Goal: Transaction & Acquisition: Book appointment/travel/reservation

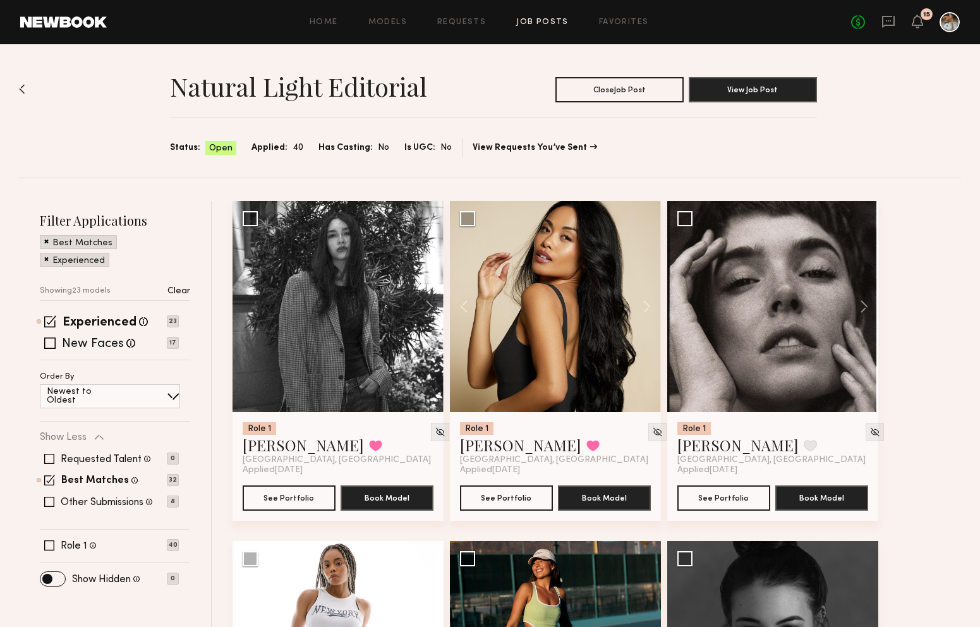
scroll to position [234, 0]
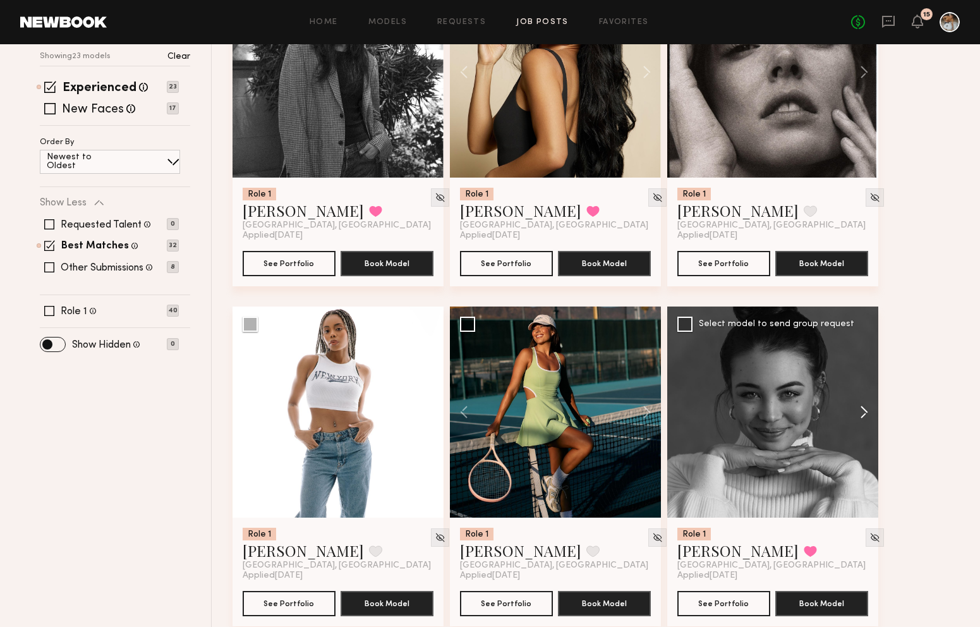
click at [866, 412] on button at bounding box center [858, 412] width 40 height 211
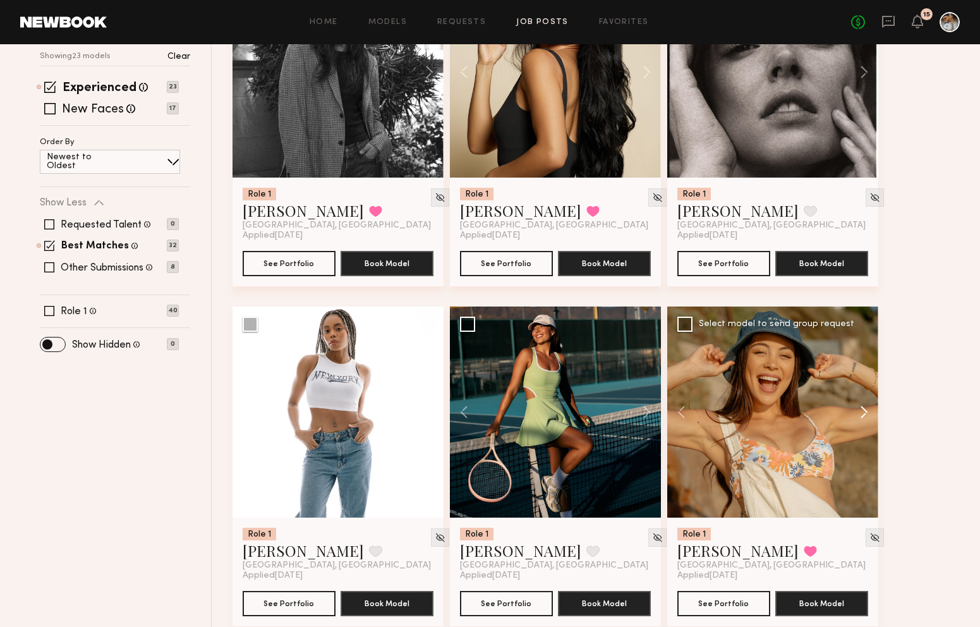
click at [866, 412] on button at bounding box center [858, 412] width 40 height 211
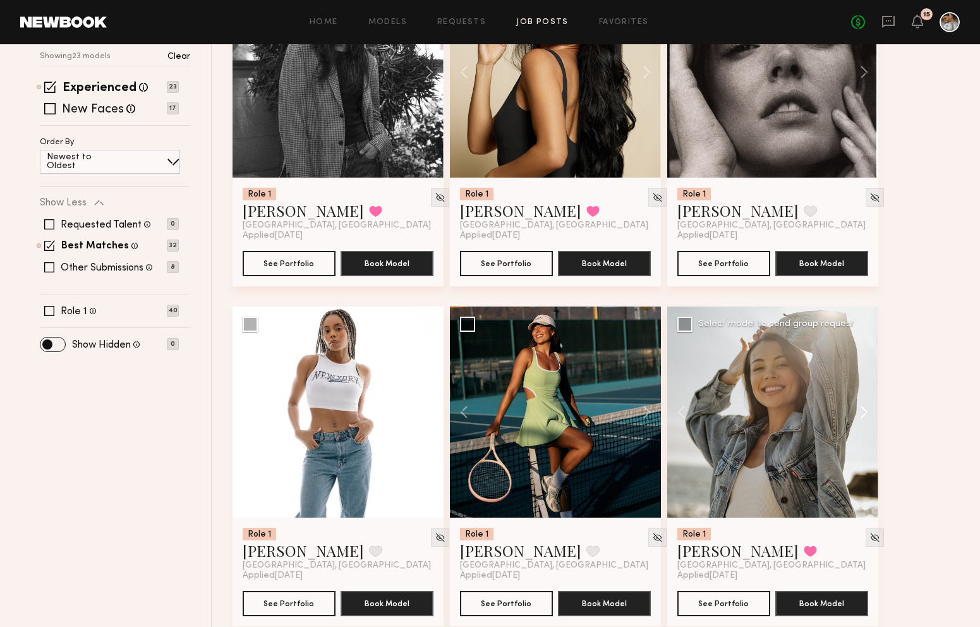
click at [866, 412] on button at bounding box center [858, 412] width 40 height 211
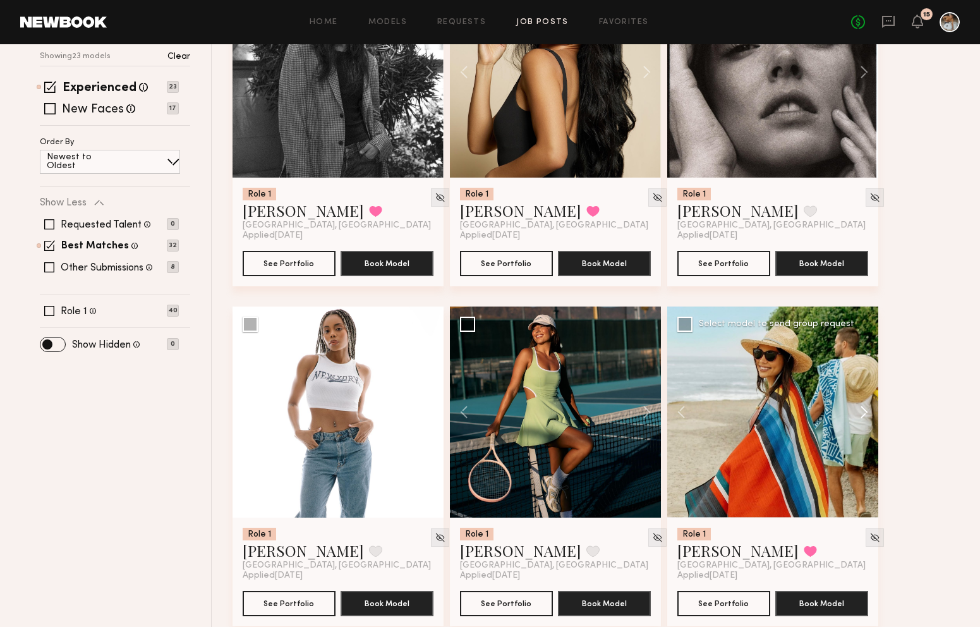
click at [866, 412] on button at bounding box center [858, 412] width 40 height 211
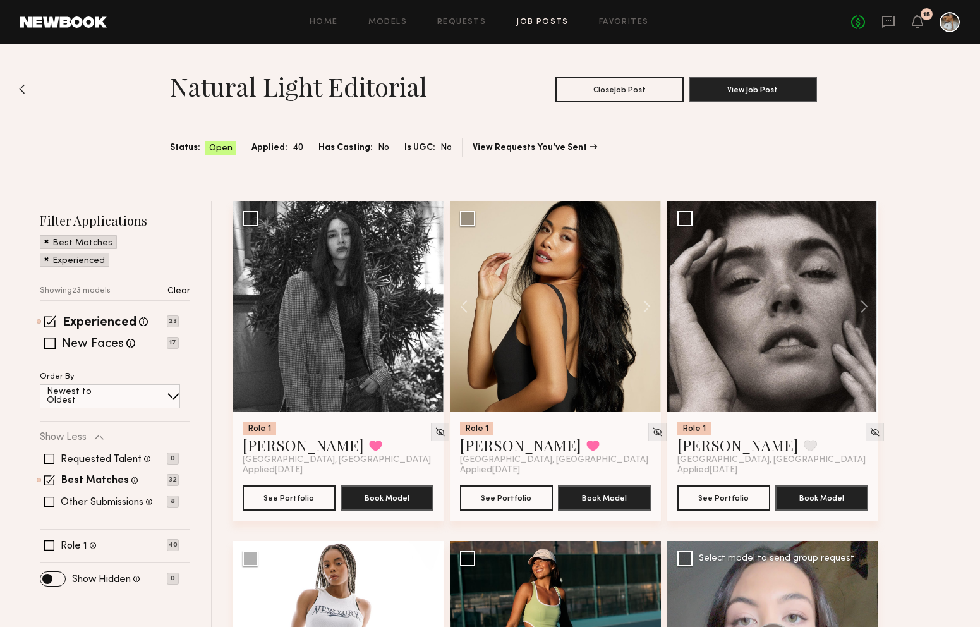
scroll to position [16, 0]
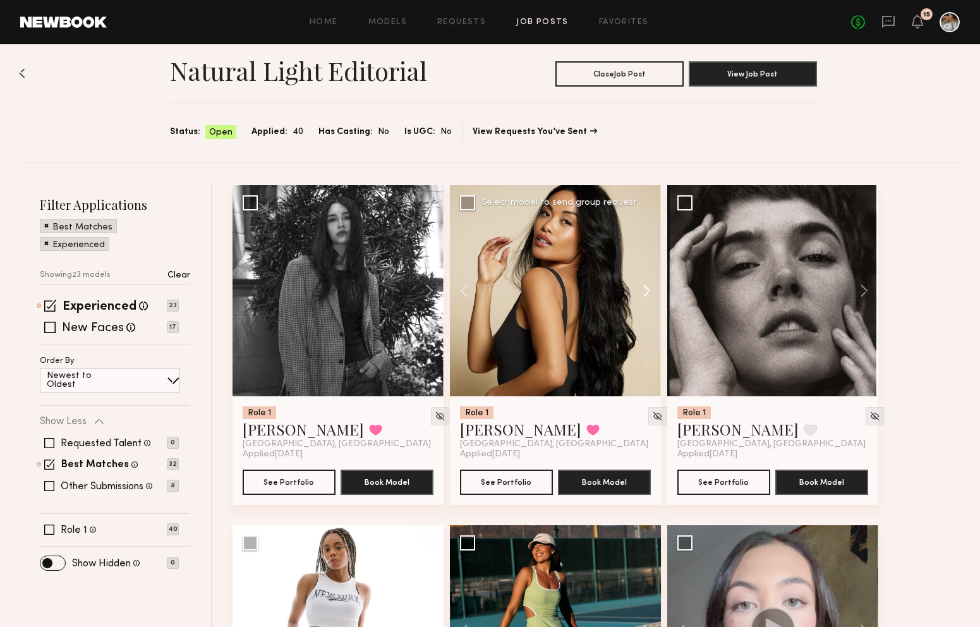
click at [648, 294] on button at bounding box center [641, 290] width 40 height 211
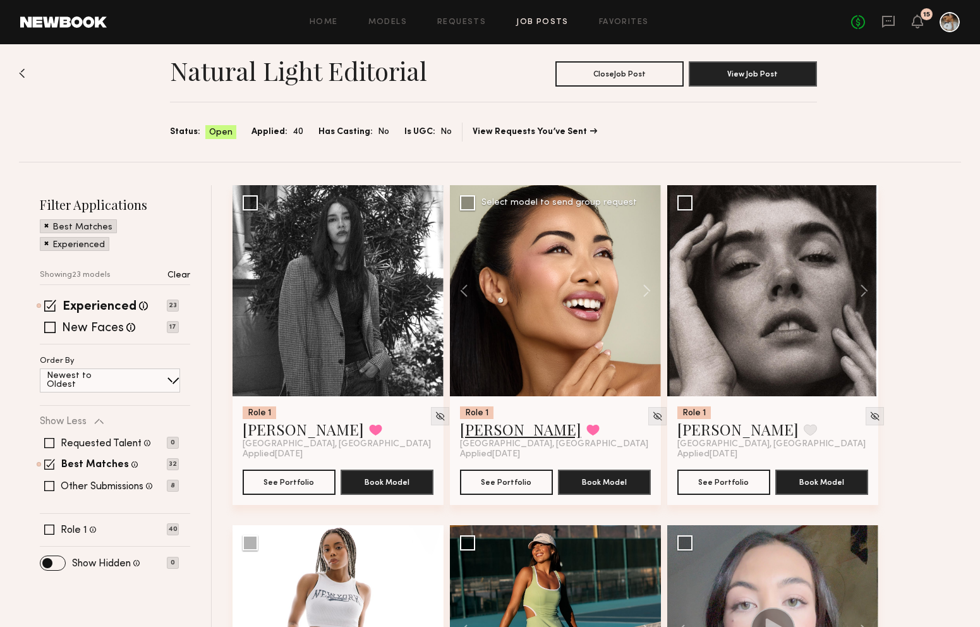
click at [499, 429] on link "[PERSON_NAME]" at bounding box center [520, 429] width 121 height 20
click at [428, 297] on button at bounding box center [423, 290] width 40 height 211
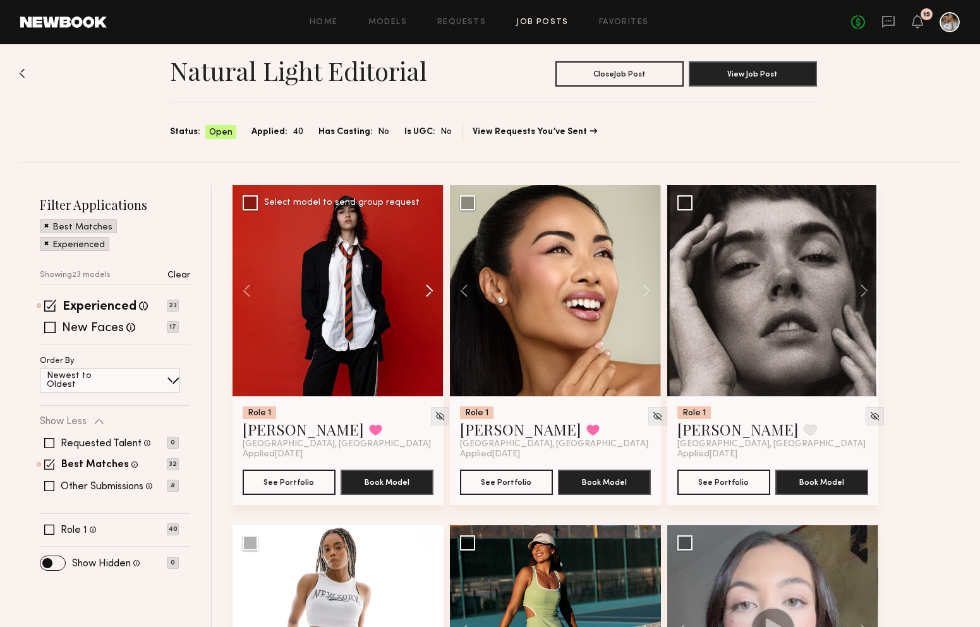
click at [428, 296] on button at bounding box center [423, 290] width 40 height 211
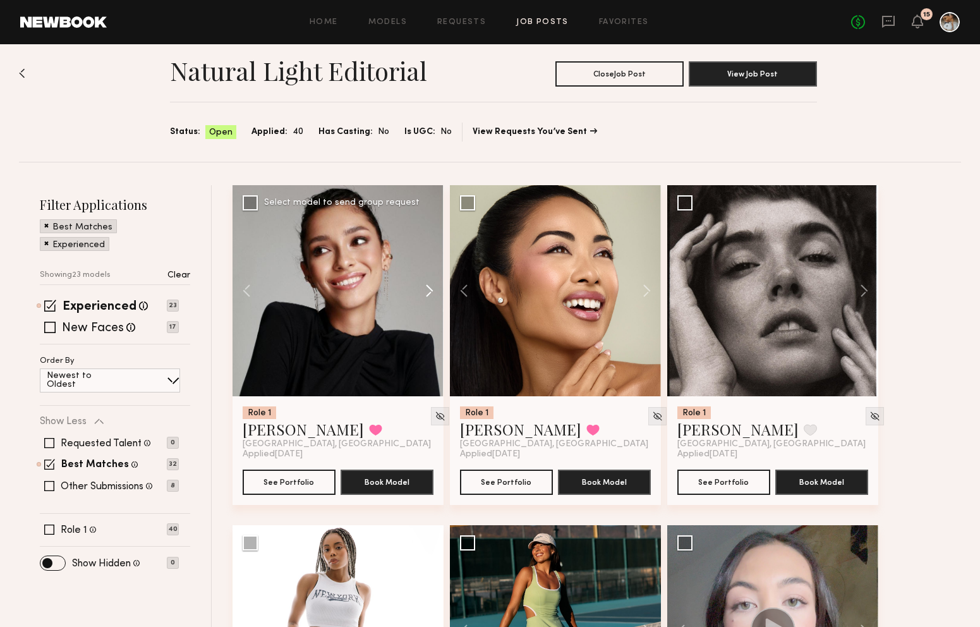
click at [428, 296] on button at bounding box center [423, 290] width 40 height 211
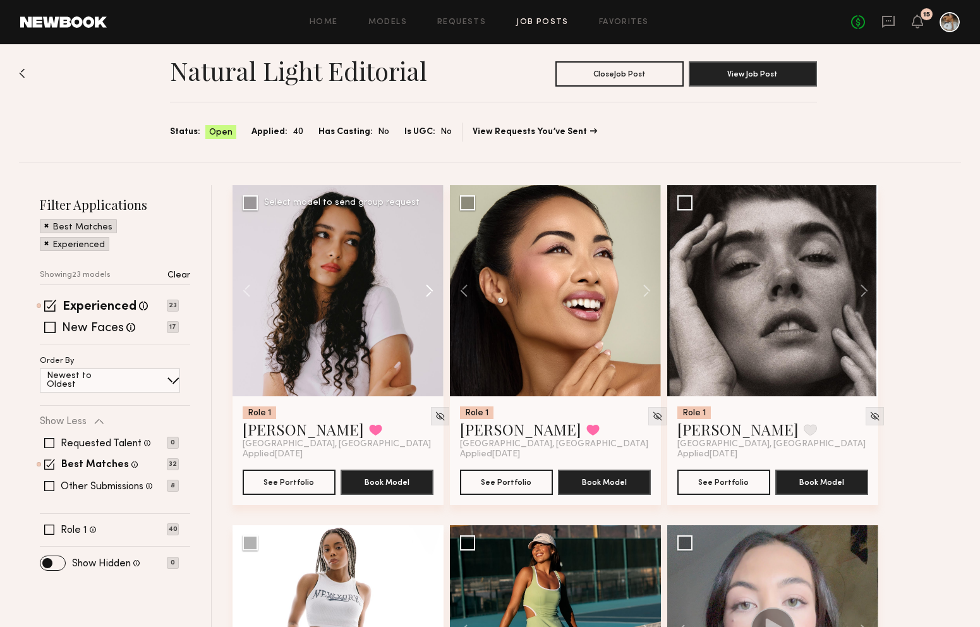
click at [428, 296] on button at bounding box center [423, 290] width 40 height 211
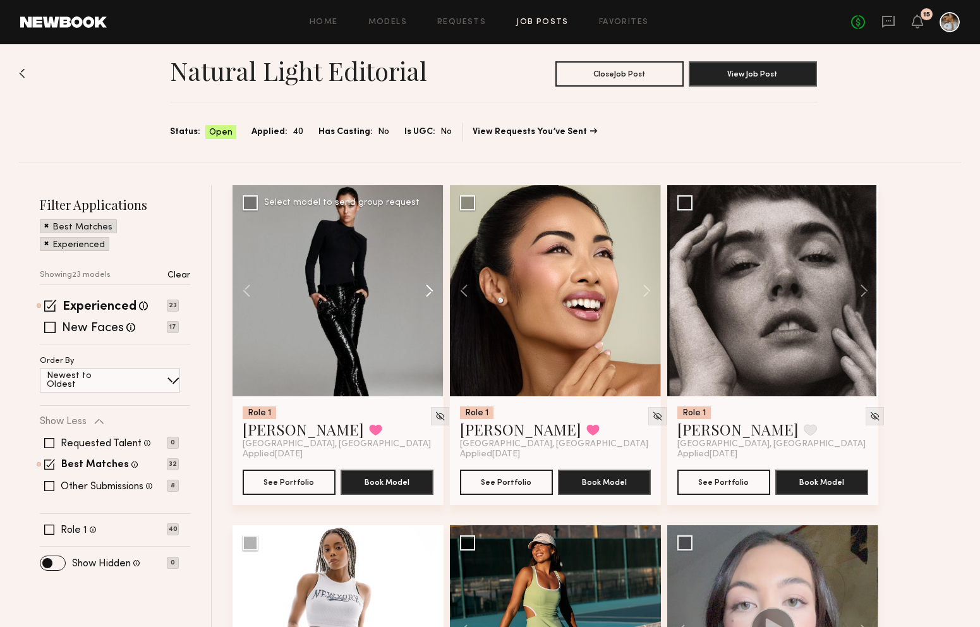
click at [428, 296] on button at bounding box center [423, 290] width 40 height 211
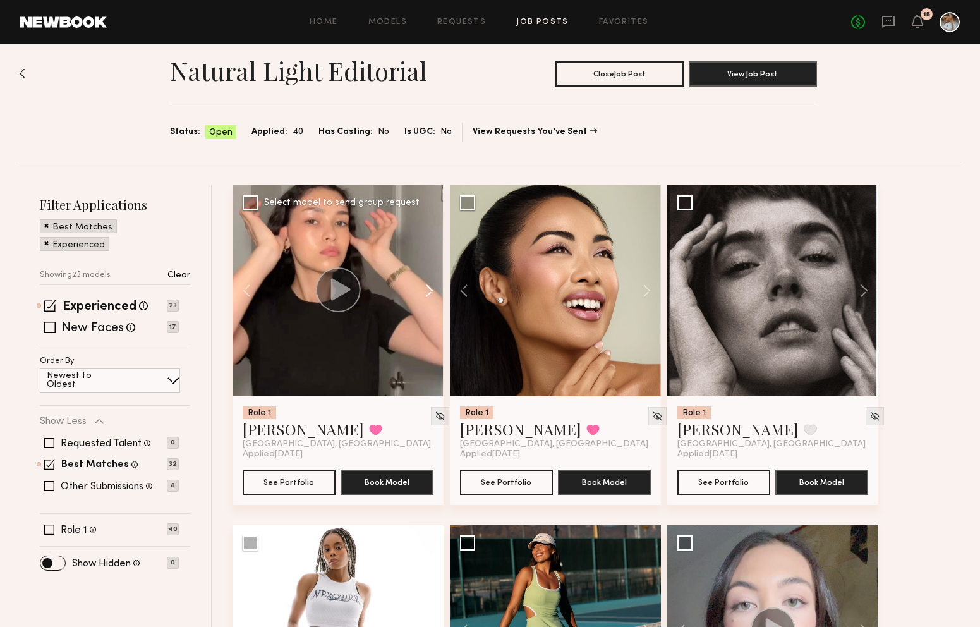
click at [428, 296] on button at bounding box center [423, 290] width 40 height 211
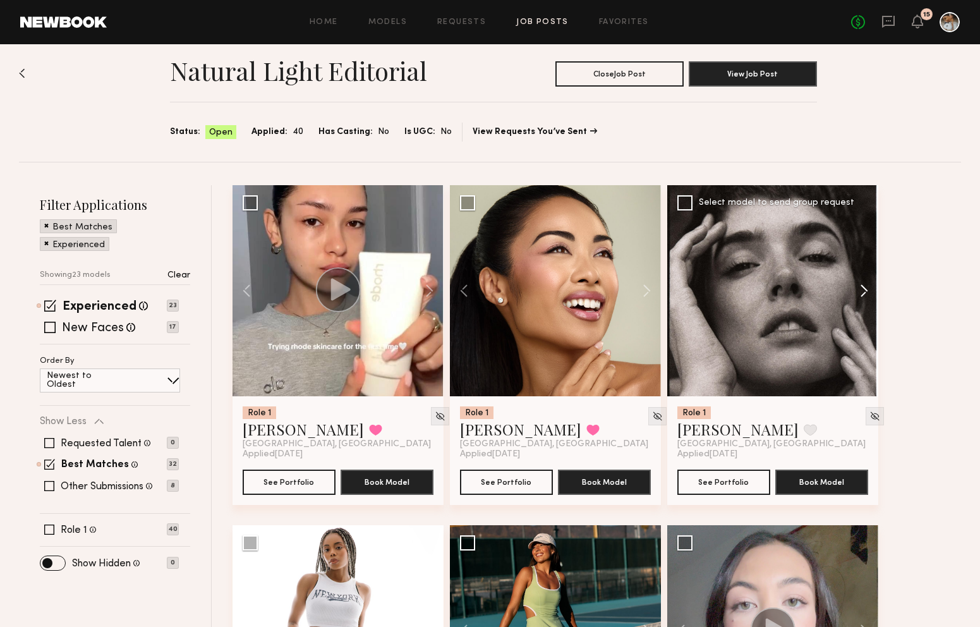
click at [861, 290] on button at bounding box center [858, 290] width 40 height 211
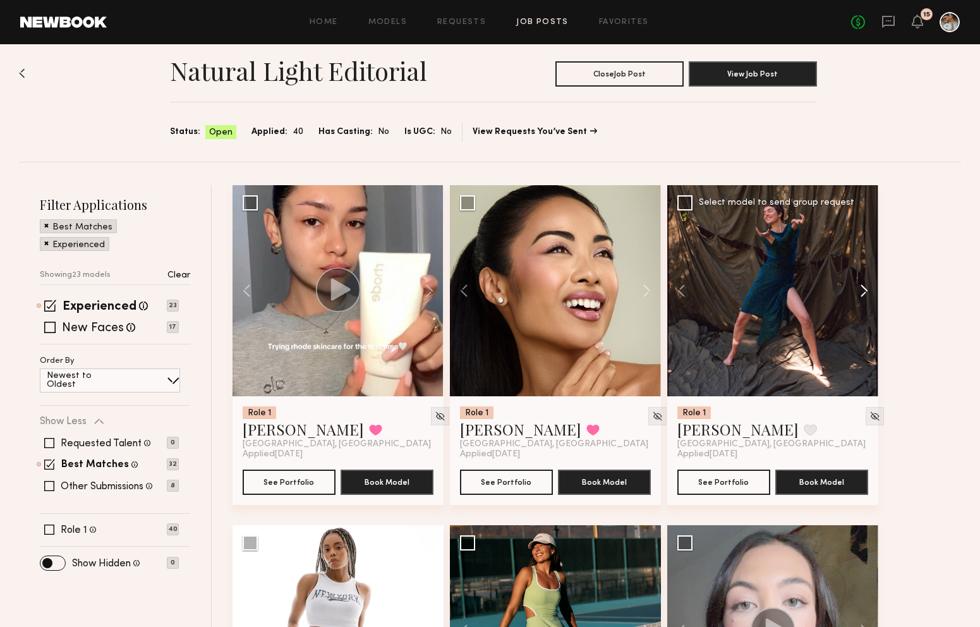
click at [863, 291] on button at bounding box center [858, 290] width 40 height 211
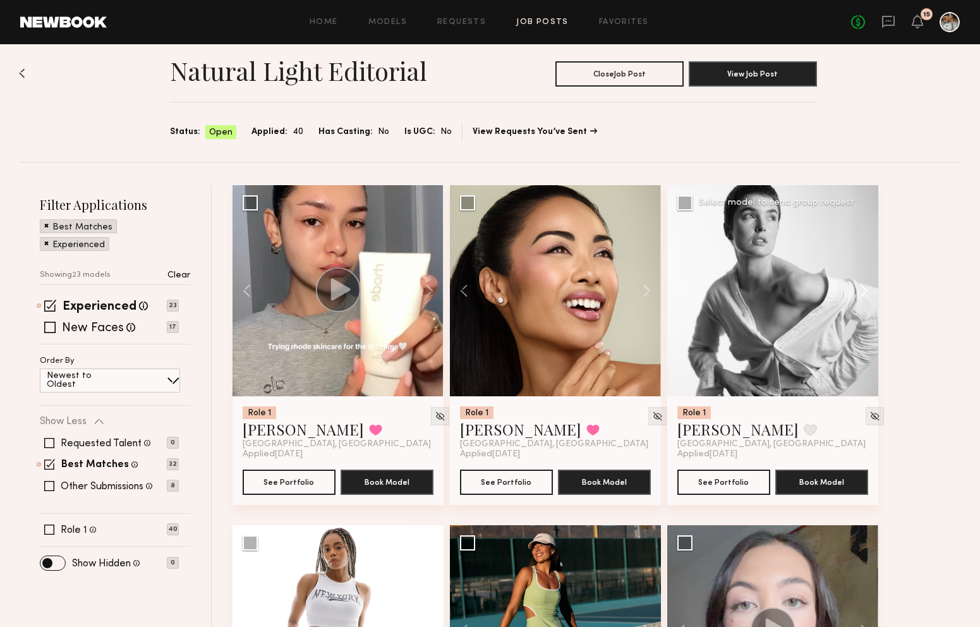
click at [863, 291] on button at bounding box center [858, 290] width 40 height 211
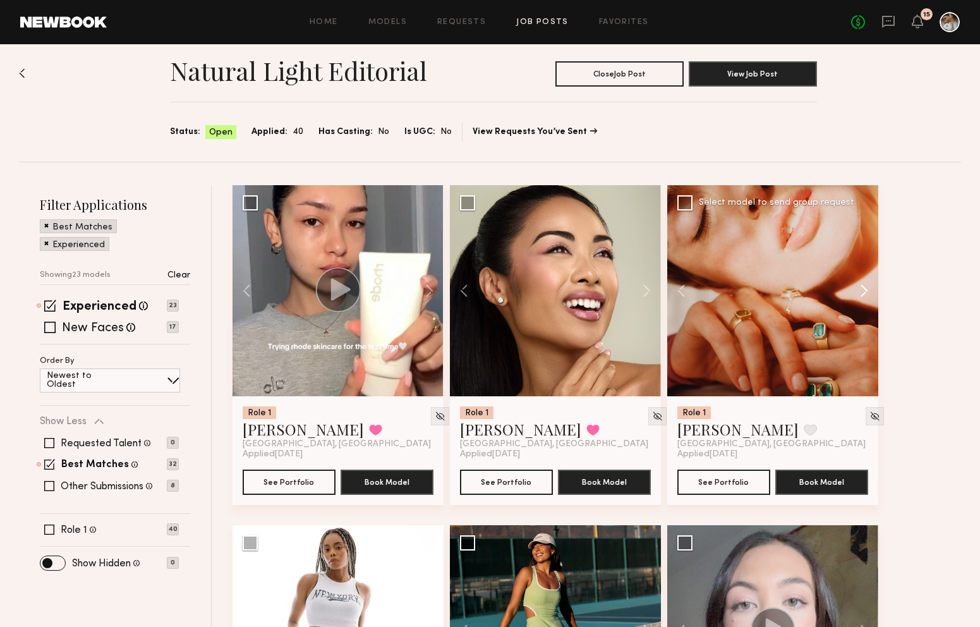
click at [863, 291] on button at bounding box center [858, 290] width 40 height 211
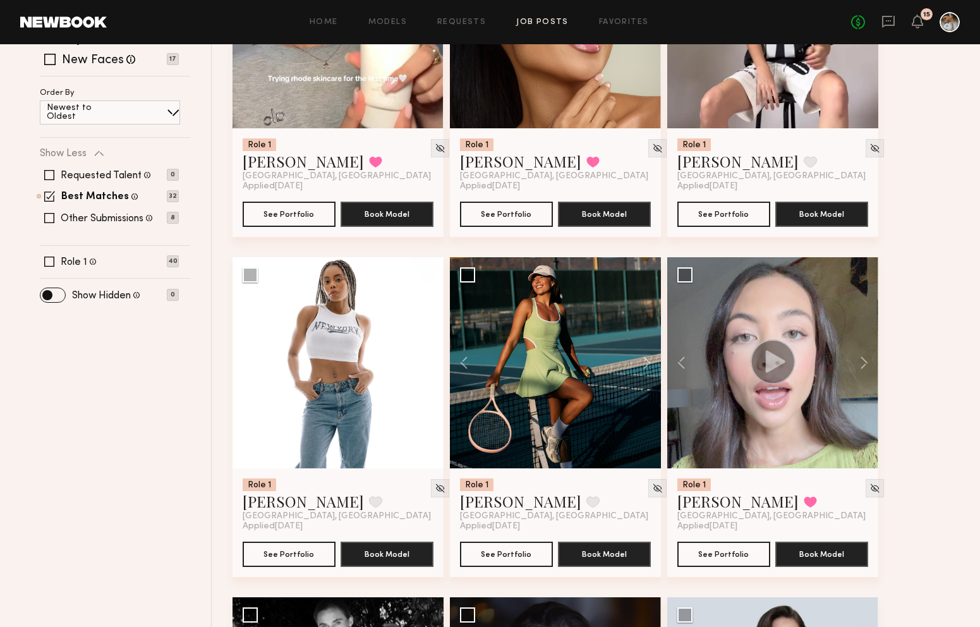
scroll to position [322, 0]
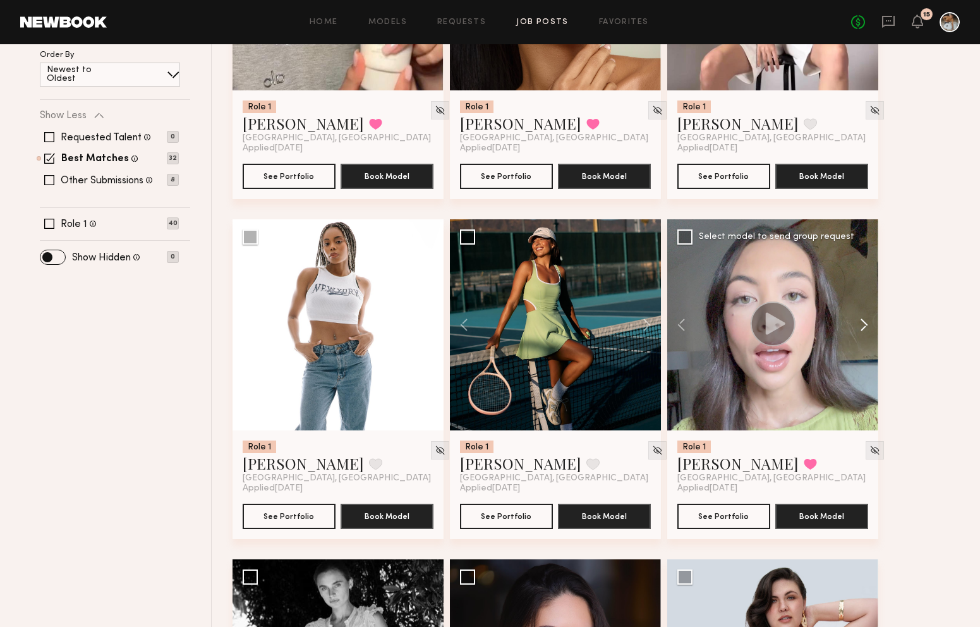
click at [862, 322] on button at bounding box center [858, 324] width 40 height 211
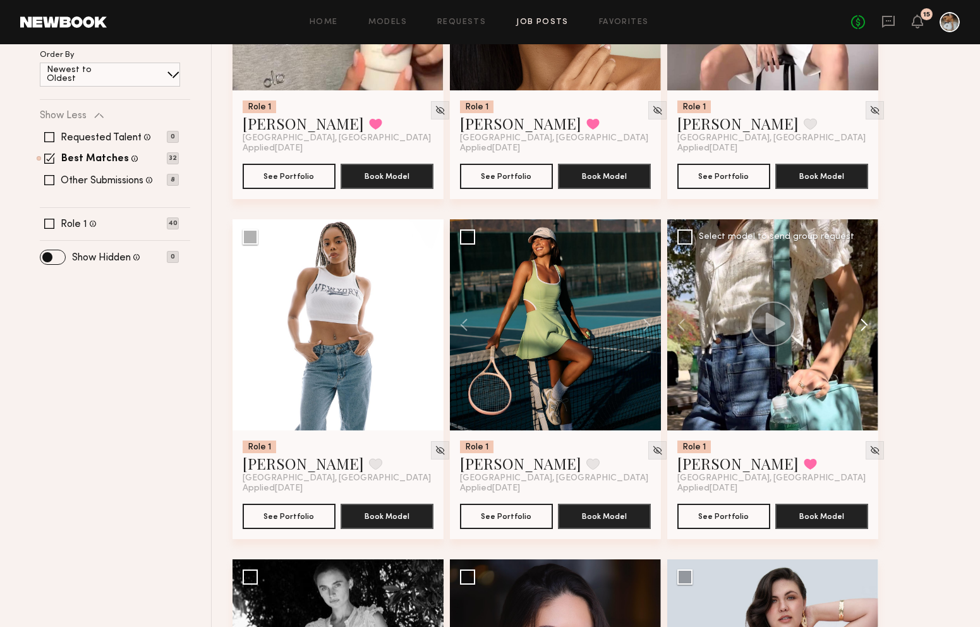
click at [862, 322] on button at bounding box center [858, 324] width 40 height 211
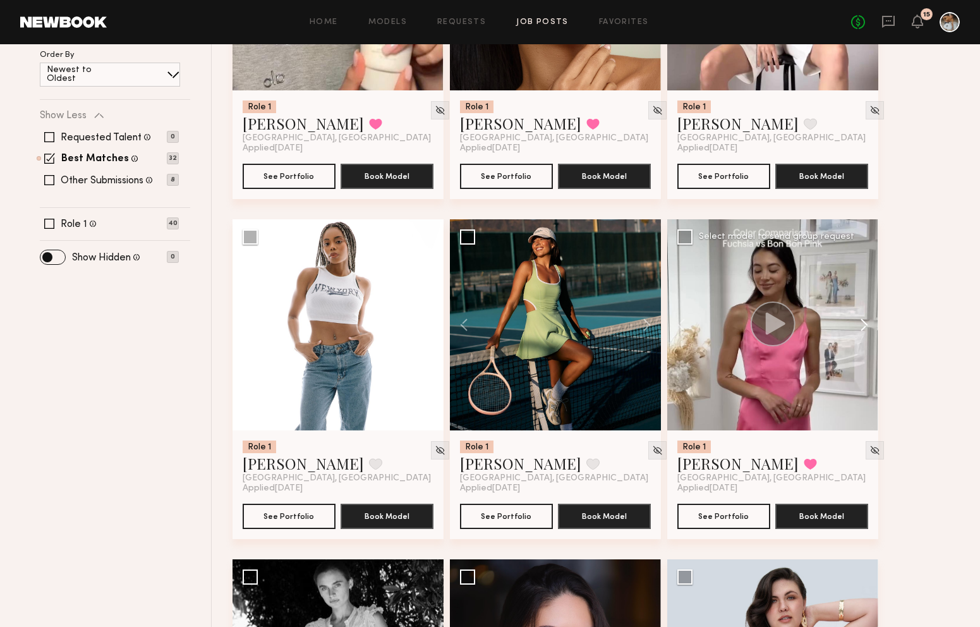
click at [862, 322] on button at bounding box center [858, 324] width 40 height 211
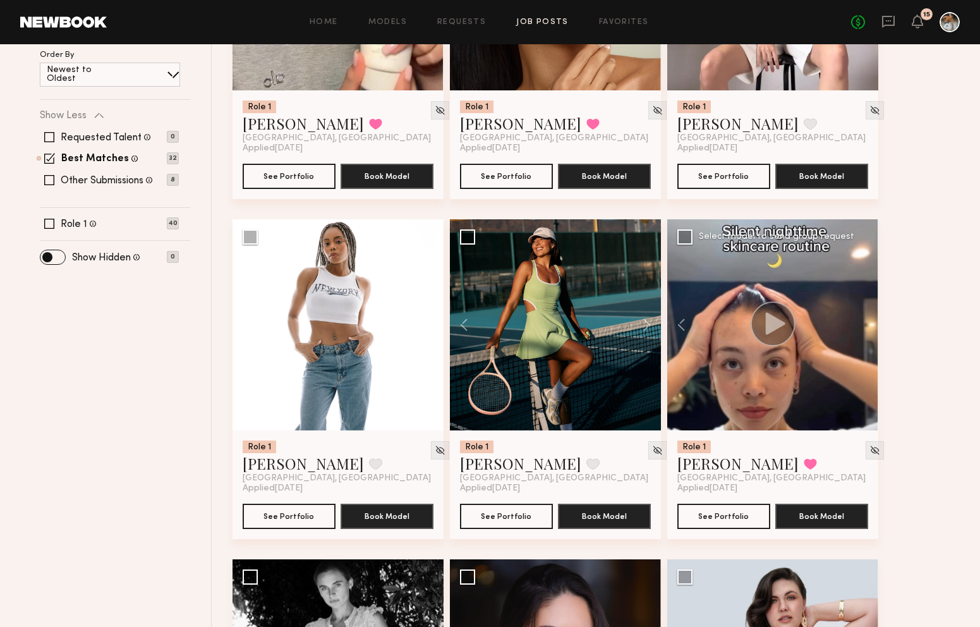
click at [862, 322] on div at bounding box center [772, 324] width 211 height 211
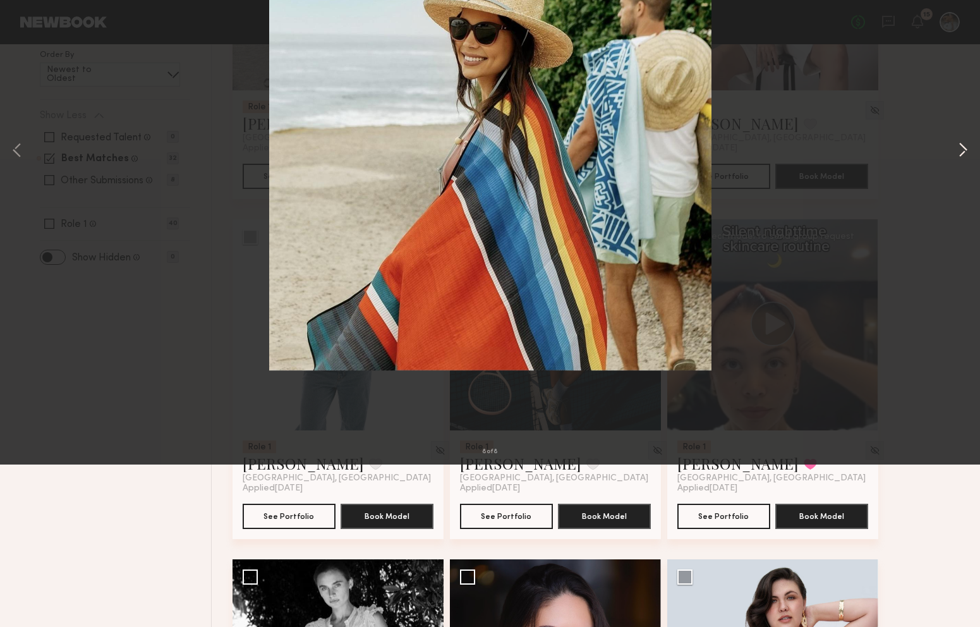
click at [963, 318] on button at bounding box center [963, 314] width 15 height 502
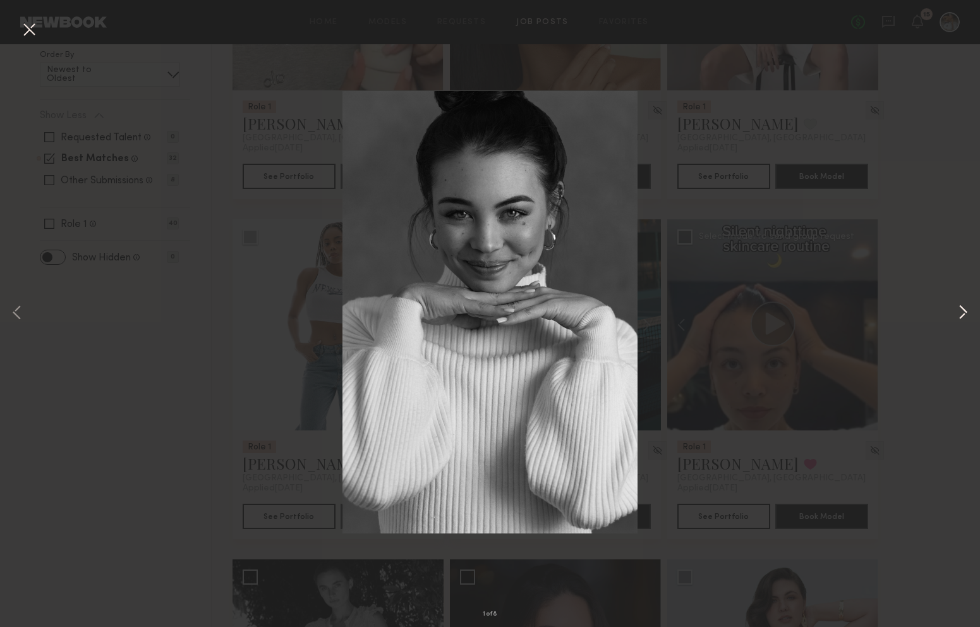
click at [963, 315] on button at bounding box center [963, 314] width 15 height 502
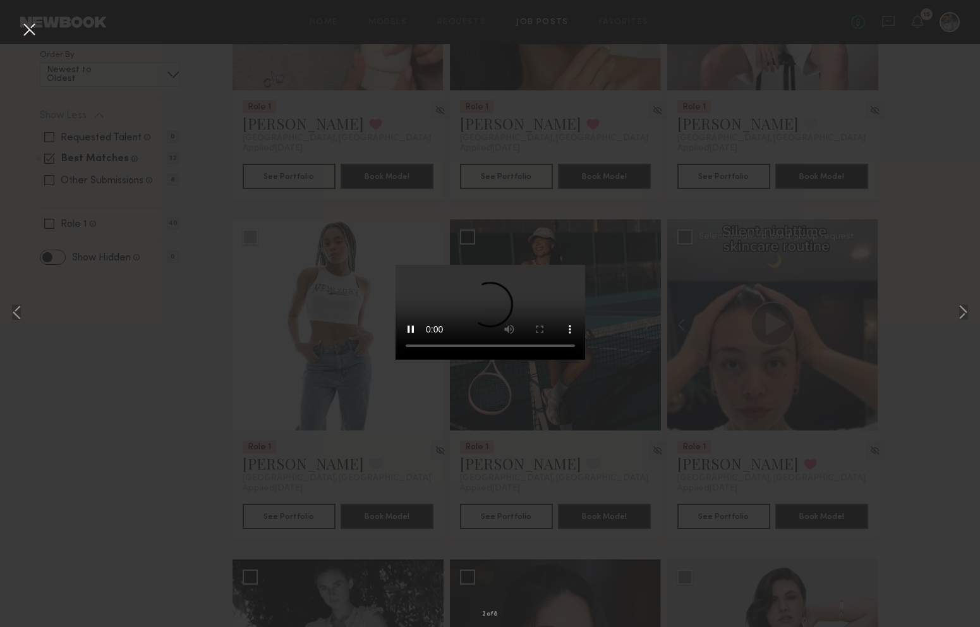
click at [36, 38] on button at bounding box center [29, 30] width 20 height 23
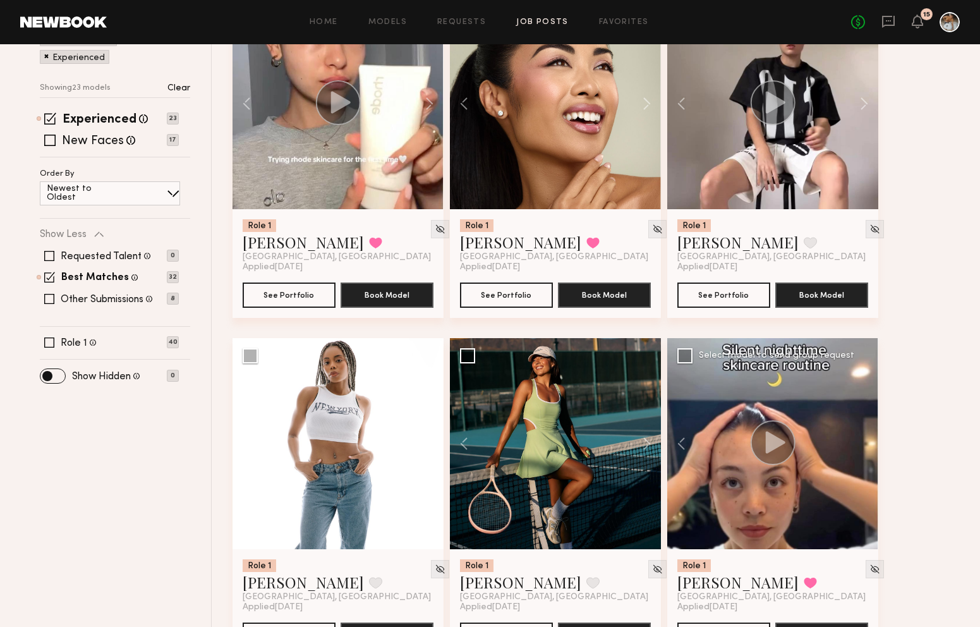
scroll to position [0, 0]
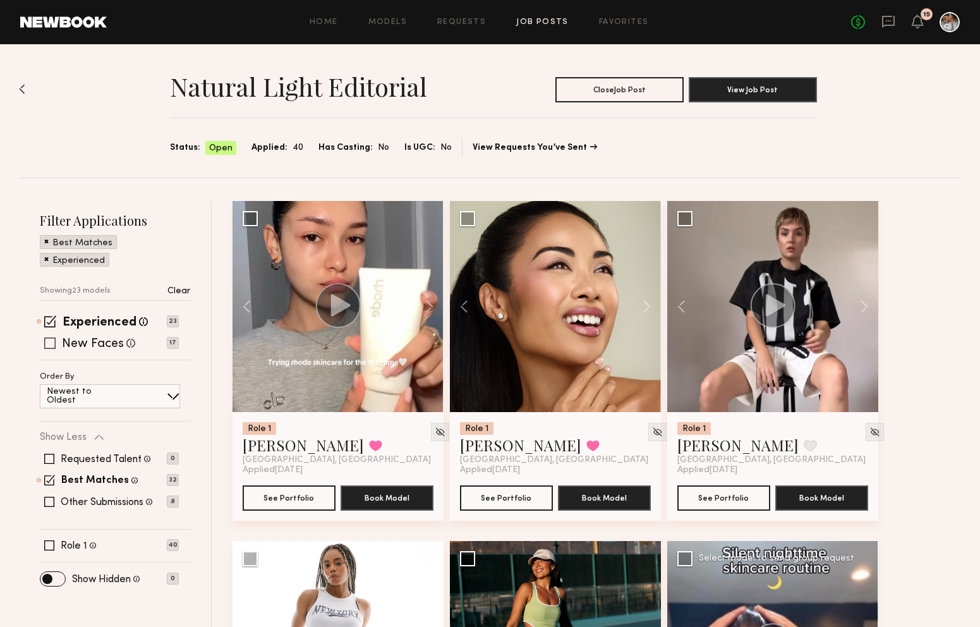
click at [50, 340] on span at bounding box center [49, 343] width 11 height 11
click at [52, 319] on span at bounding box center [50, 321] width 12 height 12
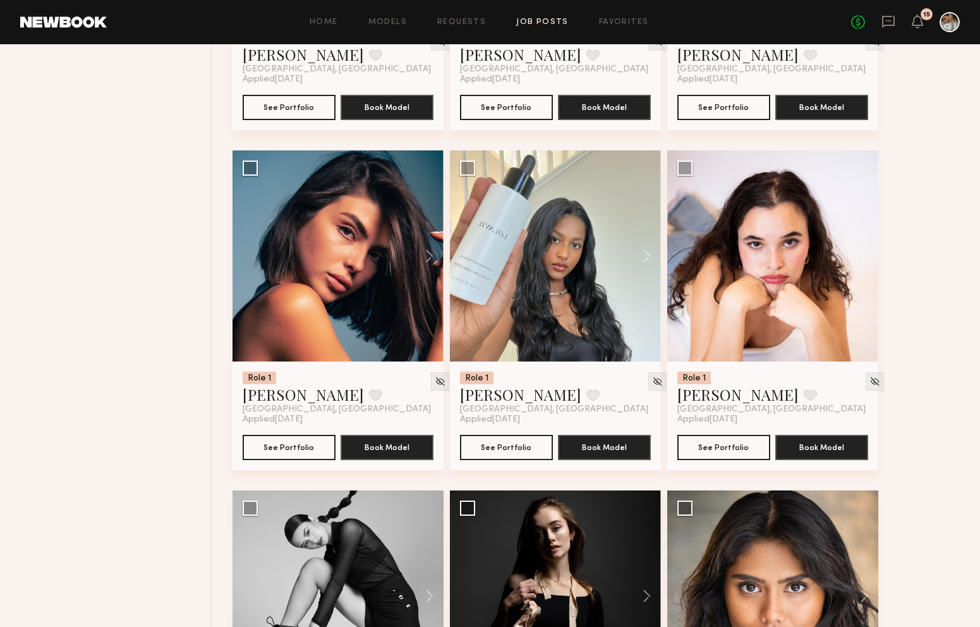
scroll to position [1411, 0]
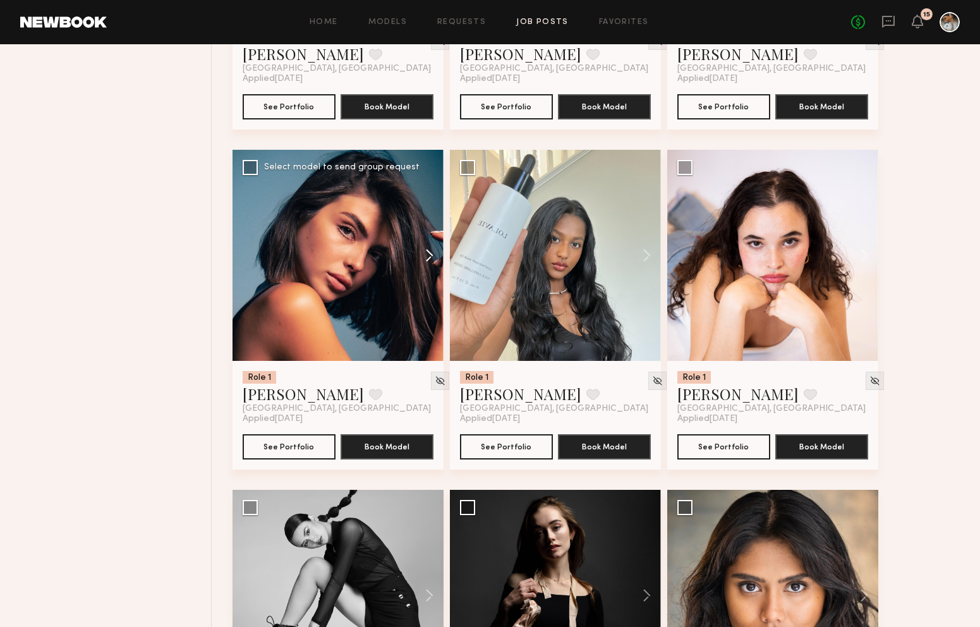
click at [428, 260] on button at bounding box center [423, 255] width 40 height 211
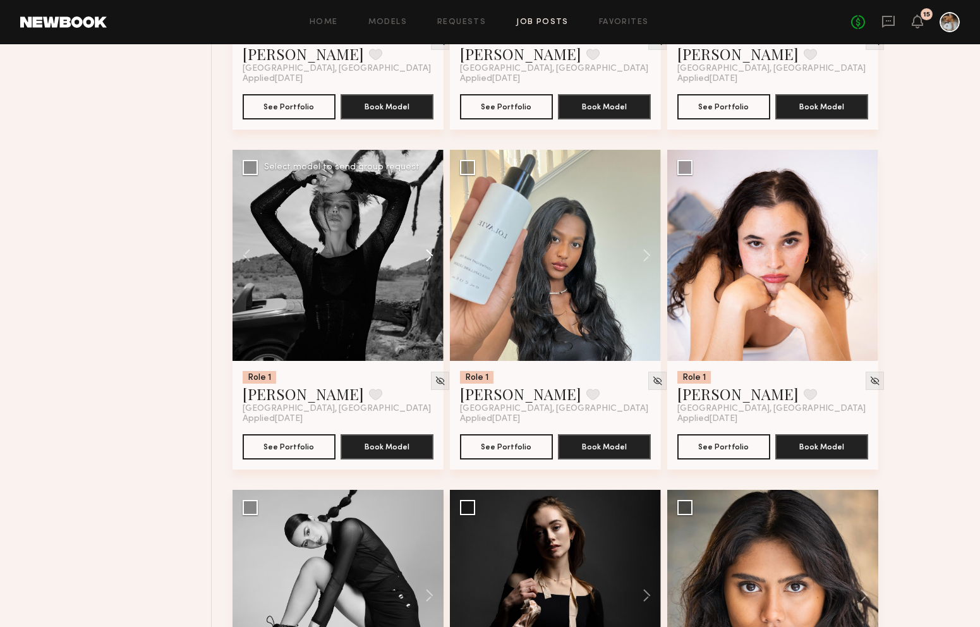
click at [428, 258] on button at bounding box center [423, 255] width 40 height 211
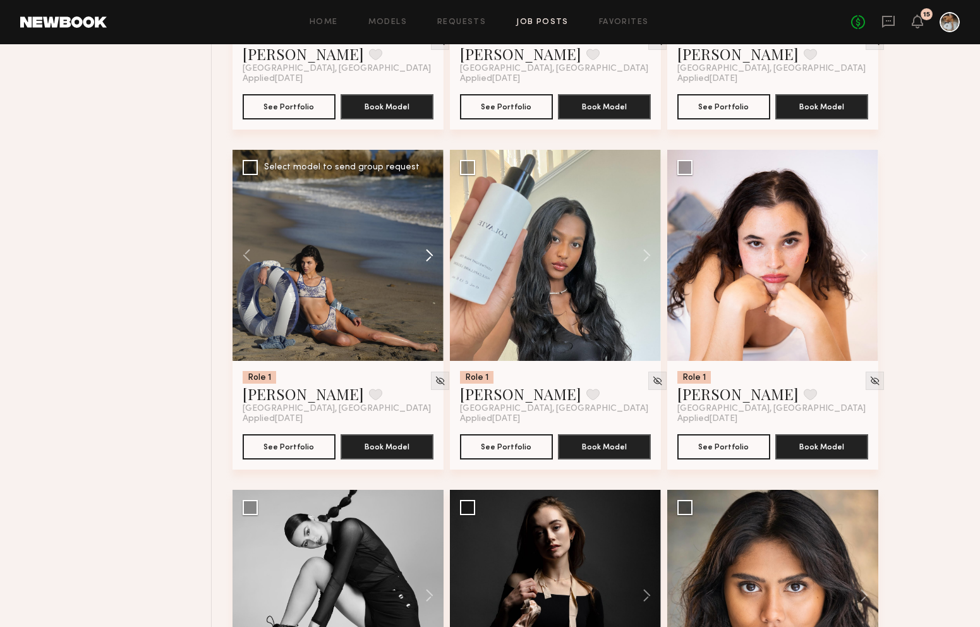
click at [428, 258] on button at bounding box center [423, 255] width 40 height 211
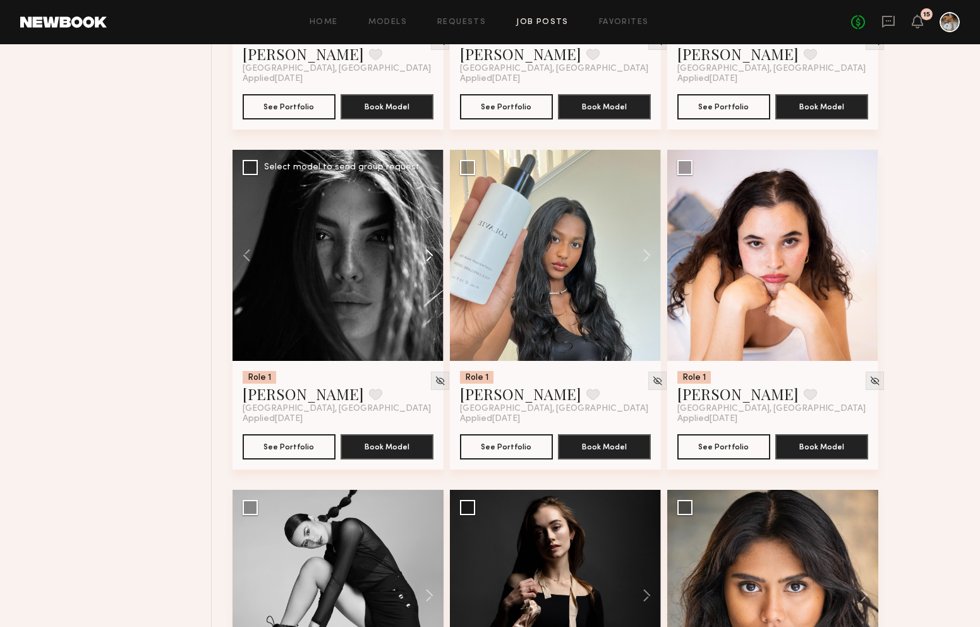
click at [428, 258] on button at bounding box center [423, 255] width 40 height 211
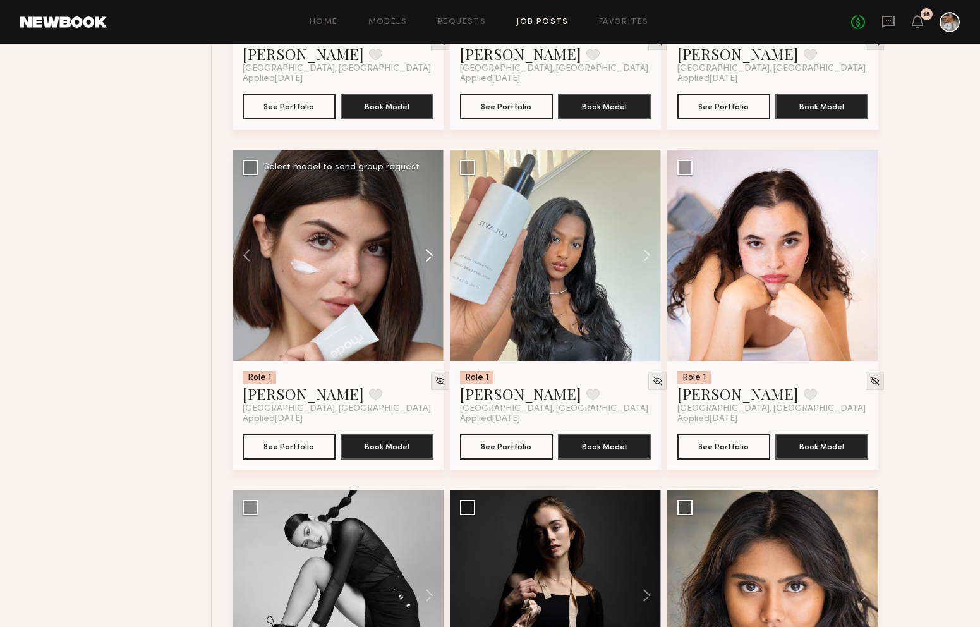
click at [428, 258] on button at bounding box center [423, 255] width 40 height 211
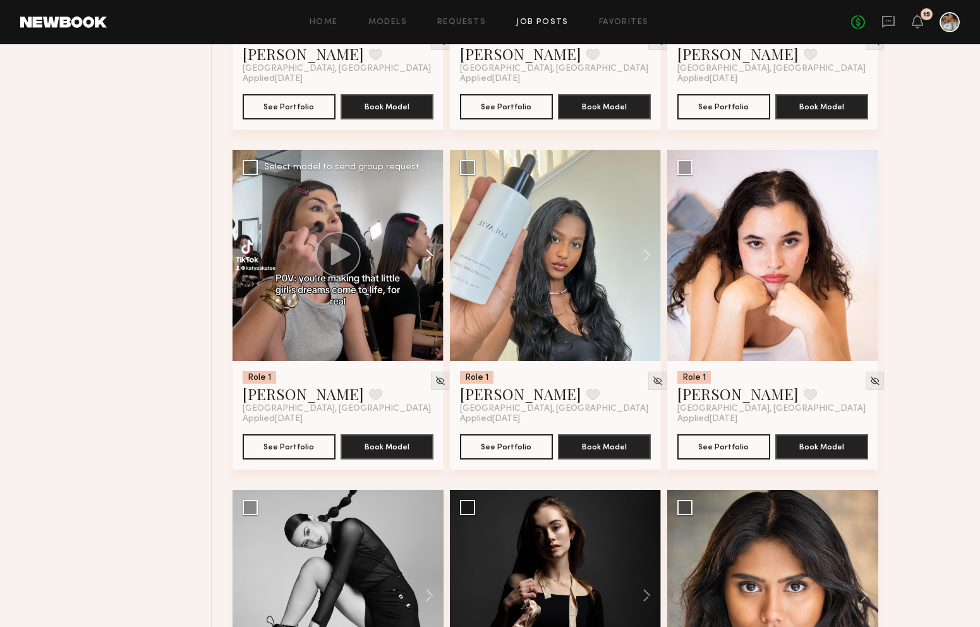
click at [428, 258] on button at bounding box center [423, 255] width 40 height 211
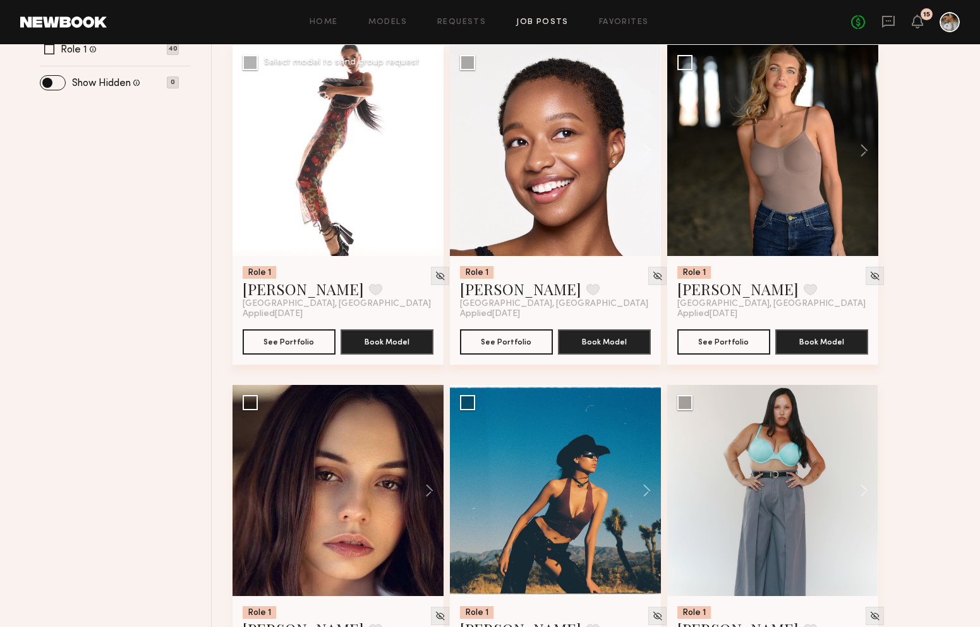
scroll to position [0, 0]
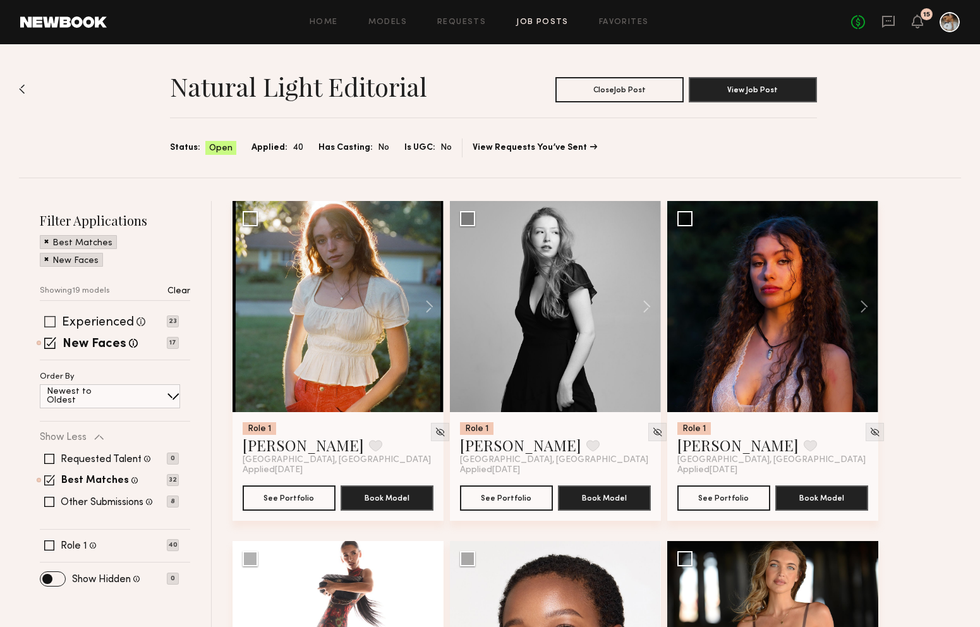
click at [46, 316] on span at bounding box center [49, 321] width 11 height 11
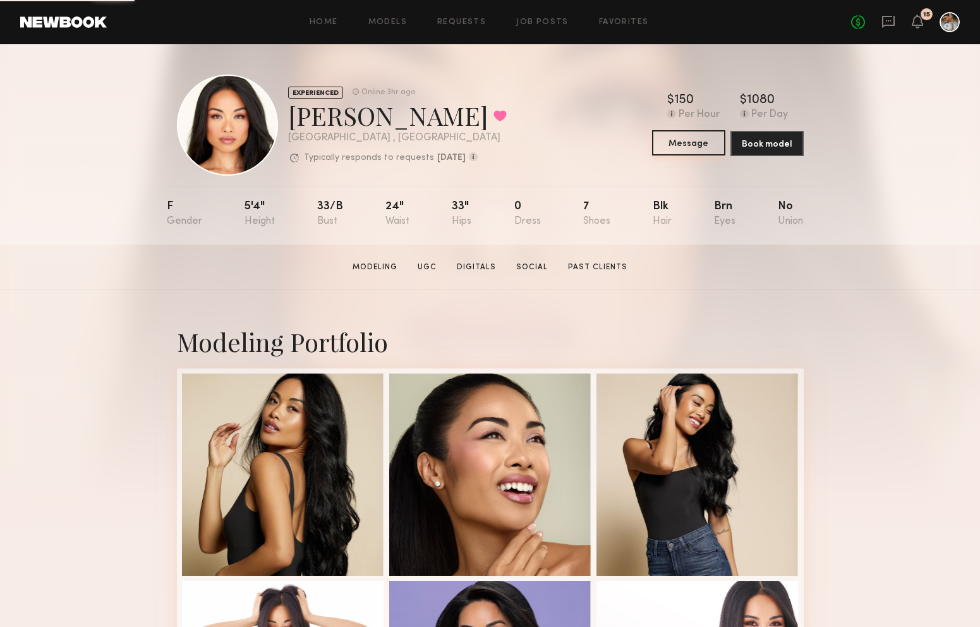
click at [697, 148] on button "Message" at bounding box center [688, 142] width 73 height 25
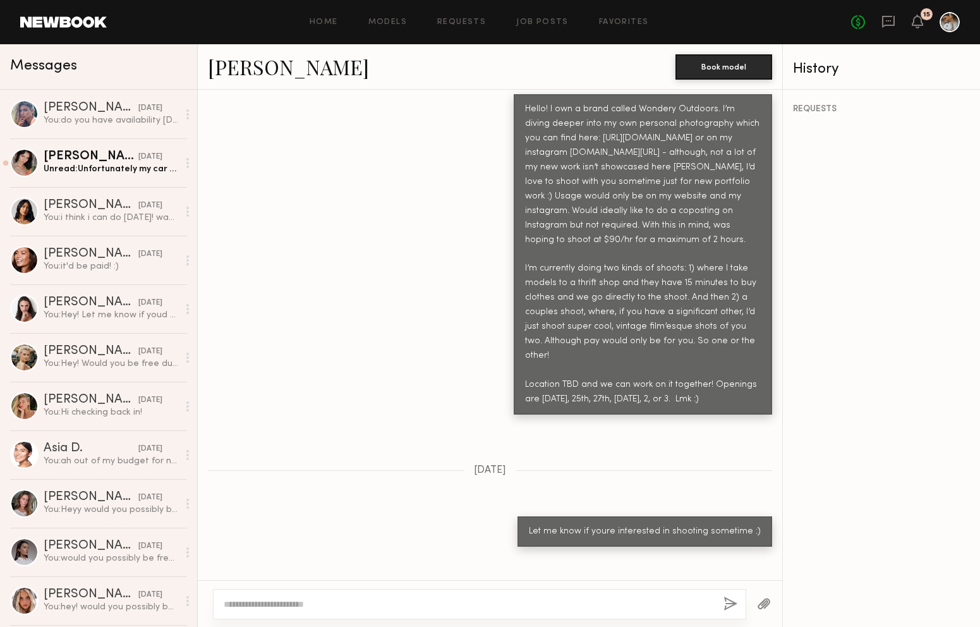
scroll to position [564, 0]
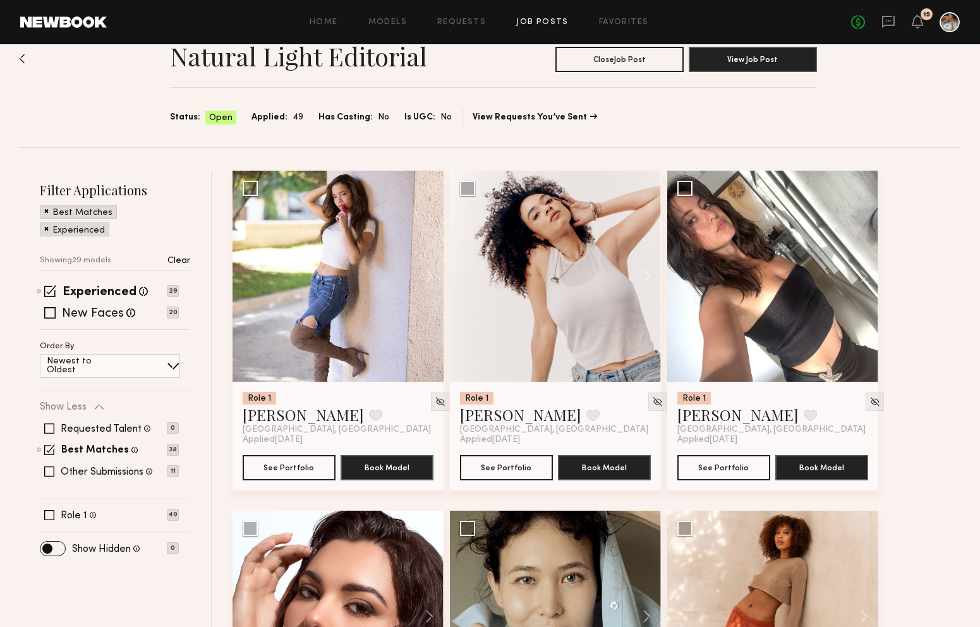
scroll to position [32, 0]
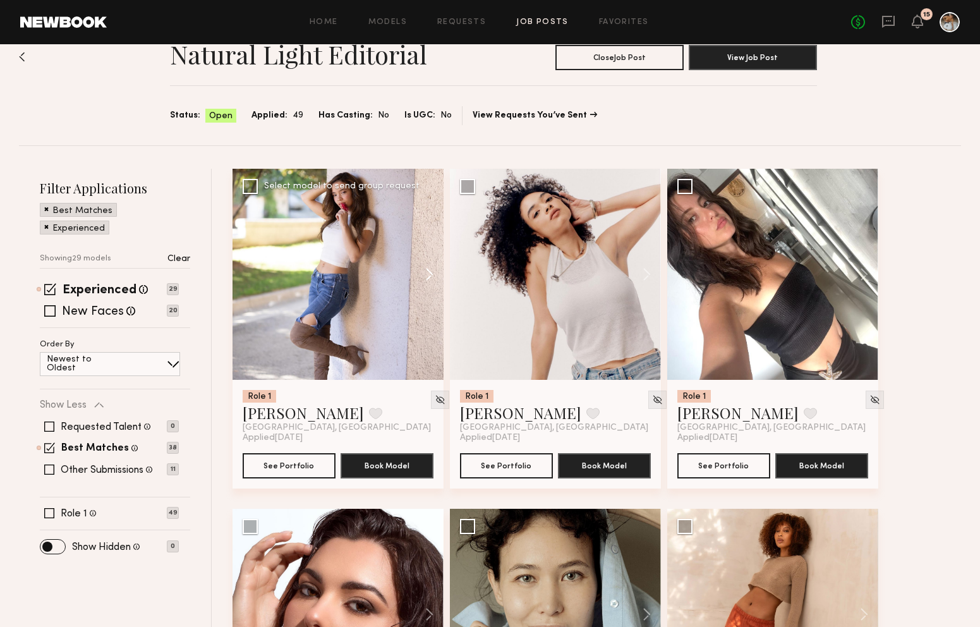
click at [427, 277] on button at bounding box center [423, 274] width 40 height 211
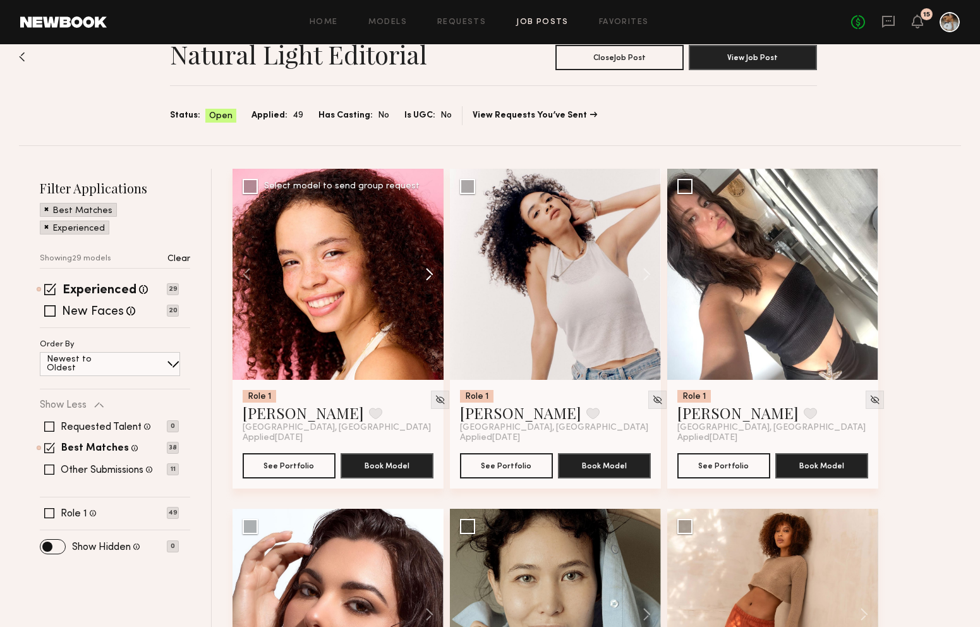
click at [427, 277] on button at bounding box center [423, 274] width 40 height 211
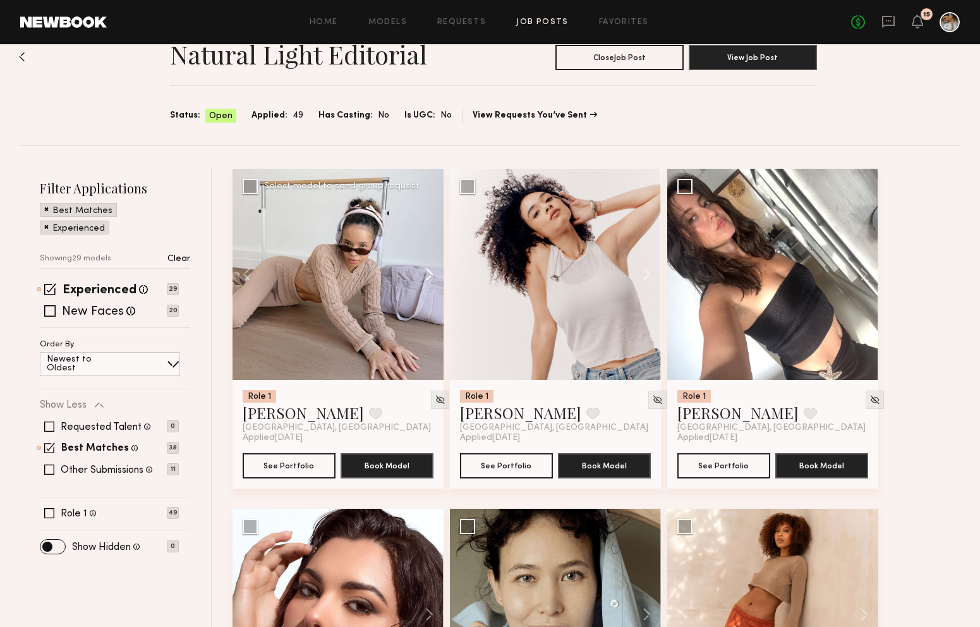
click at [427, 277] on button at bounding box center [423, 274] width 40 height 211
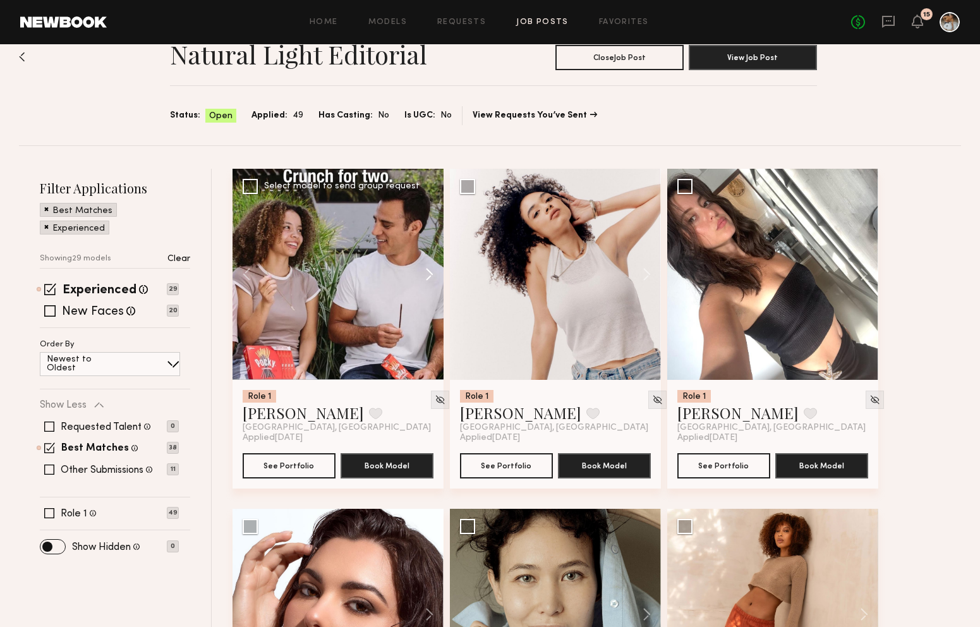
click at [427, 277] on button at bounding box center [423, 274] width 40 height 211
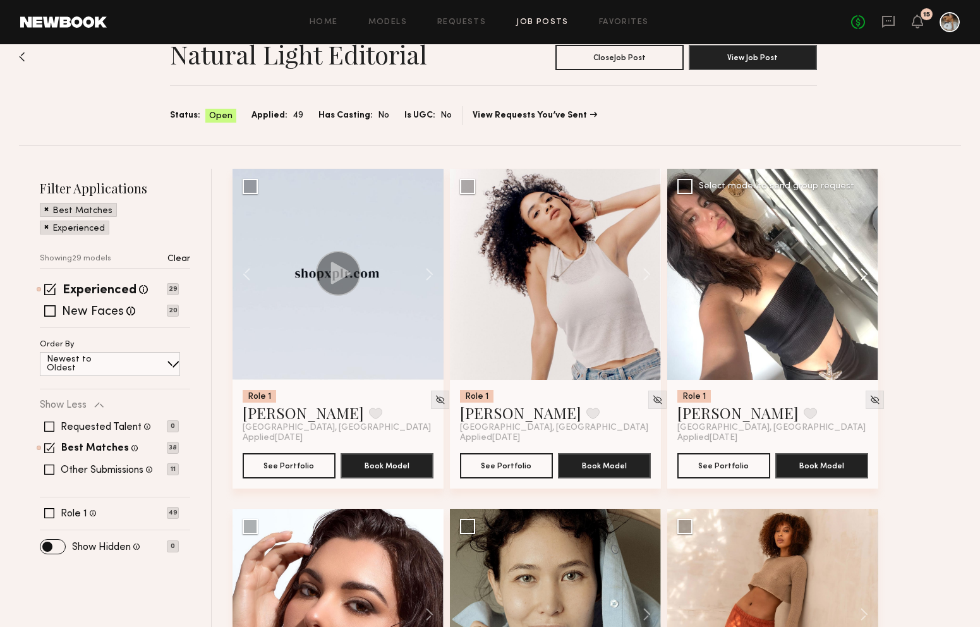
click at [870, 271] on button at bounding box center [858, 274] width 40 height 211
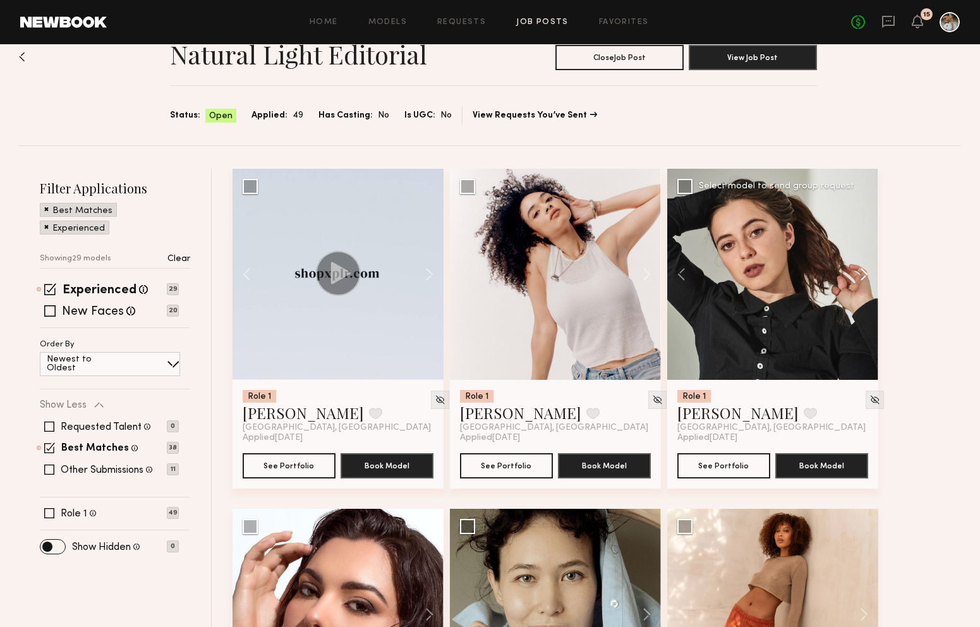
click at [867, 271] on button at bounding box center [858, 274] width 40 height 211
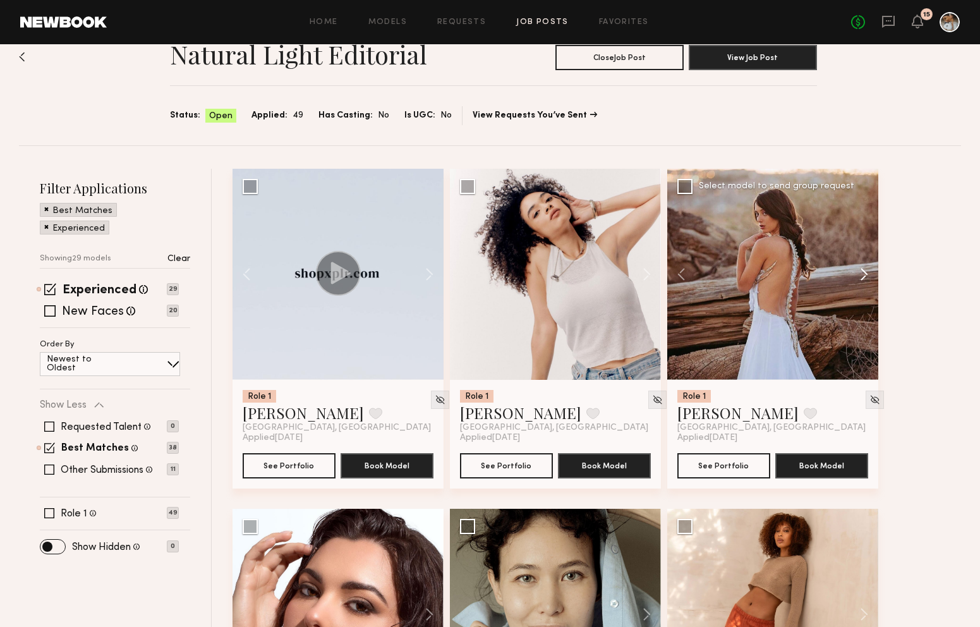
click at [867, 271] on button at bounding box center [858, 274] width 40 height 211
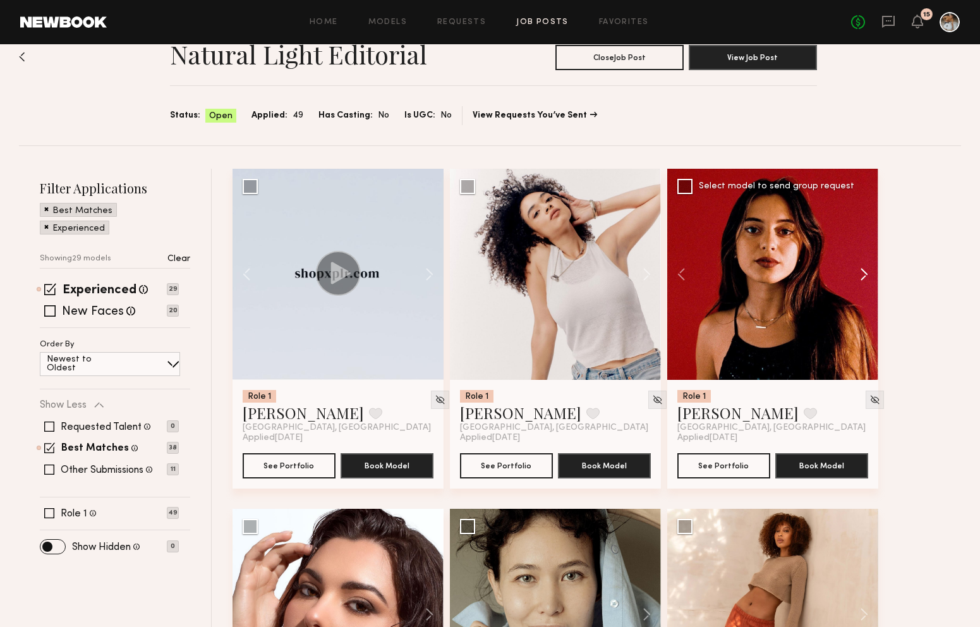
click at [867, 271] on button at bounding box center [858, 274] width 40 height 211
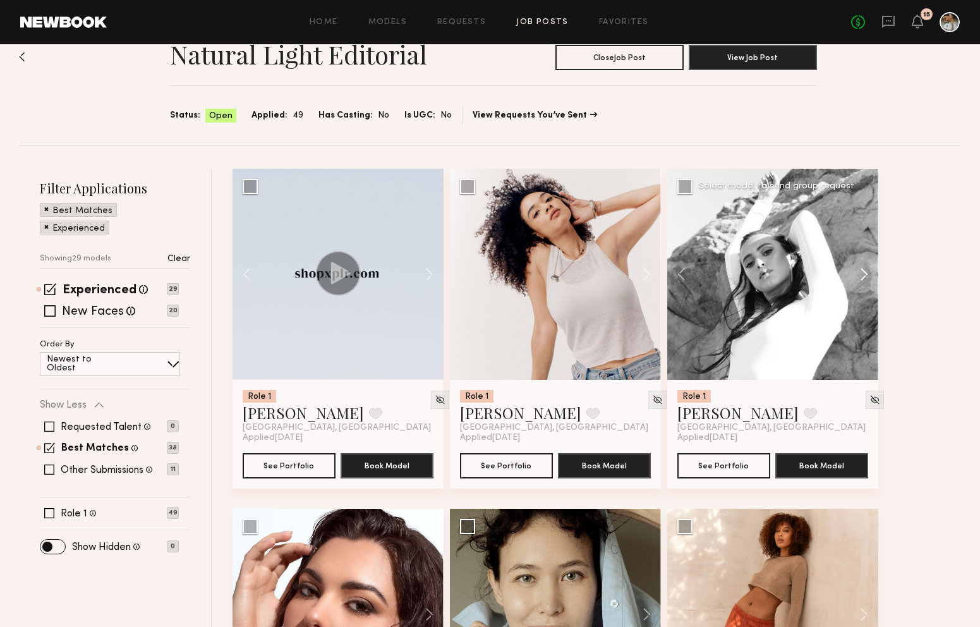
click at [867, 271] on button at bounding box center [858, 274] width 40 height 211
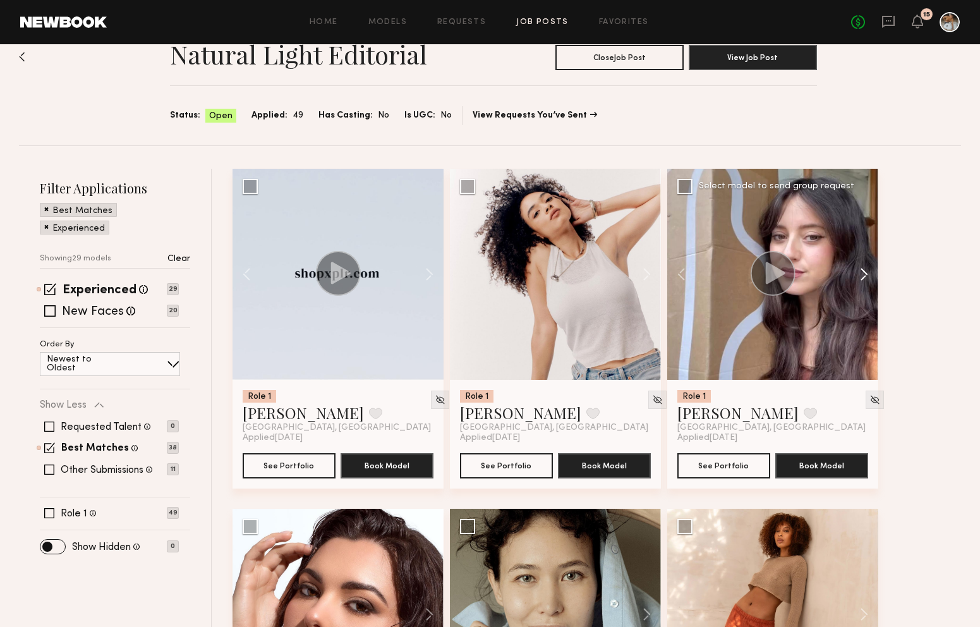
click at [867, 271] on button at bounding box center [858, 274] width 40 height 211
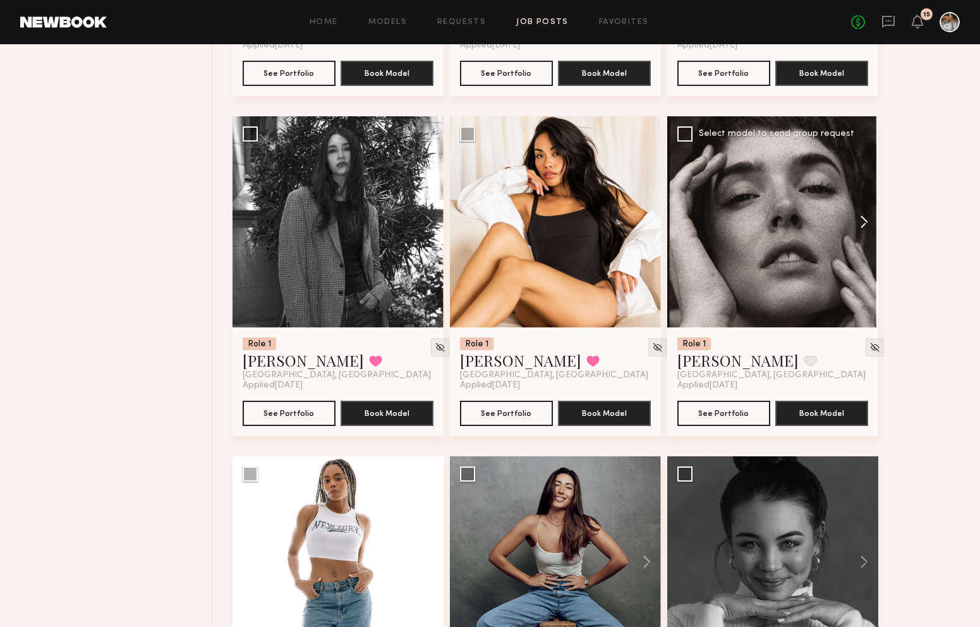
scroll to position [766, 0]
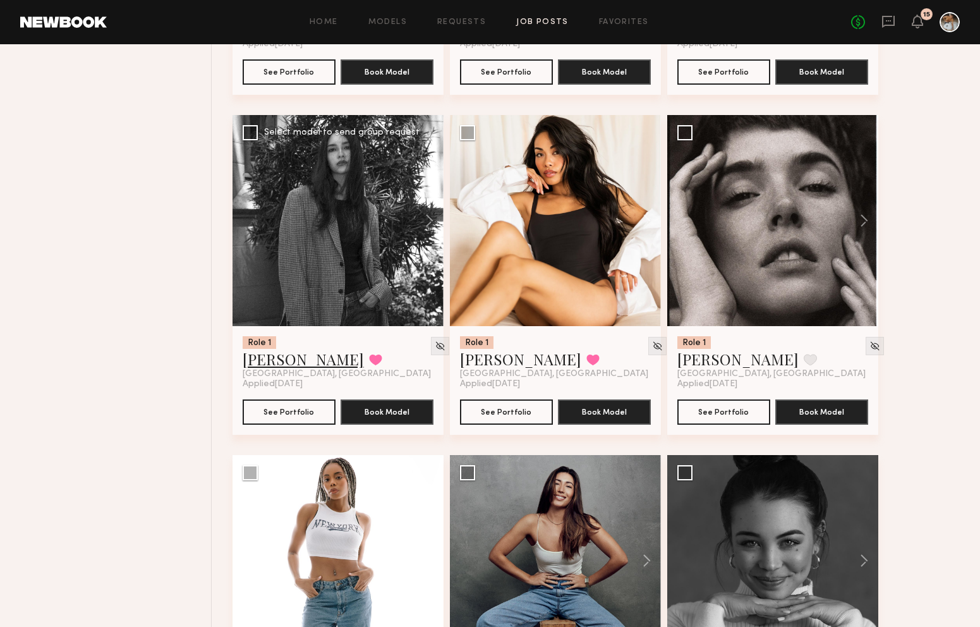
click at [270, 363] on link "[PERSON_NAME]" at bounding box center [303, 359] width 121 height 20
